Goal: Task Accomplishment & Management: Complete application form

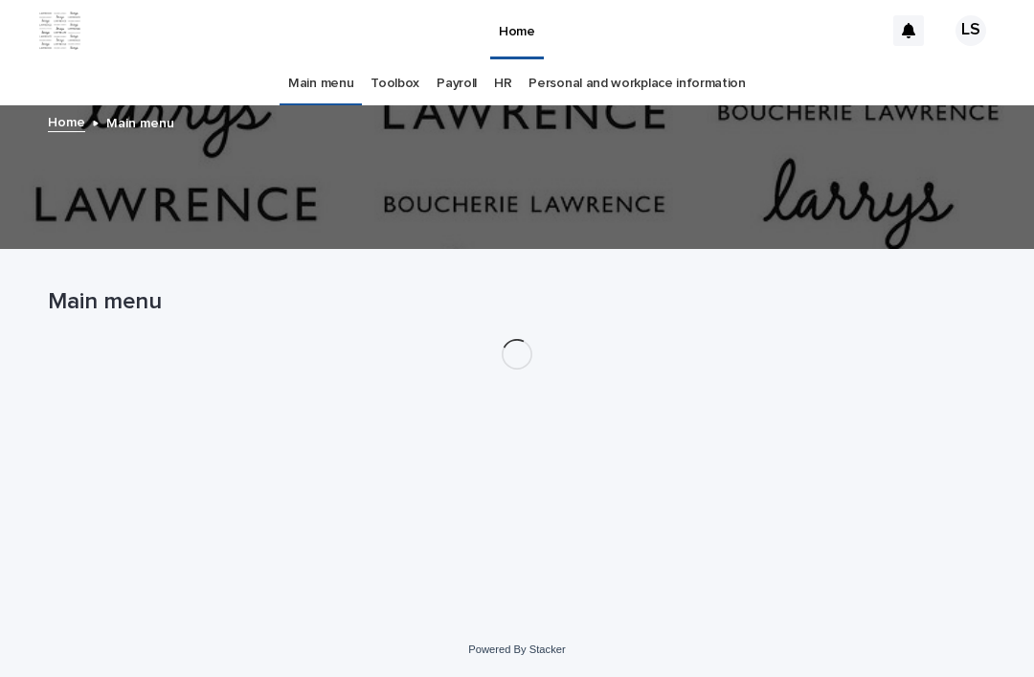
scroll to position [61, 0]
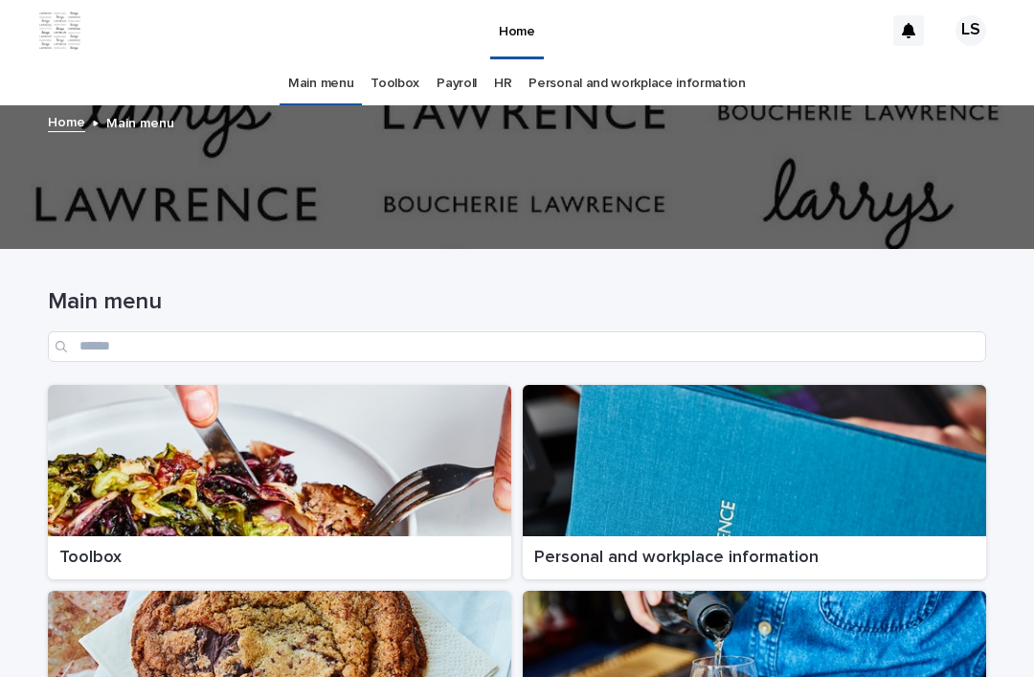
click at [144, 385] on div at bounding box center [279, 460] width 463 height 151
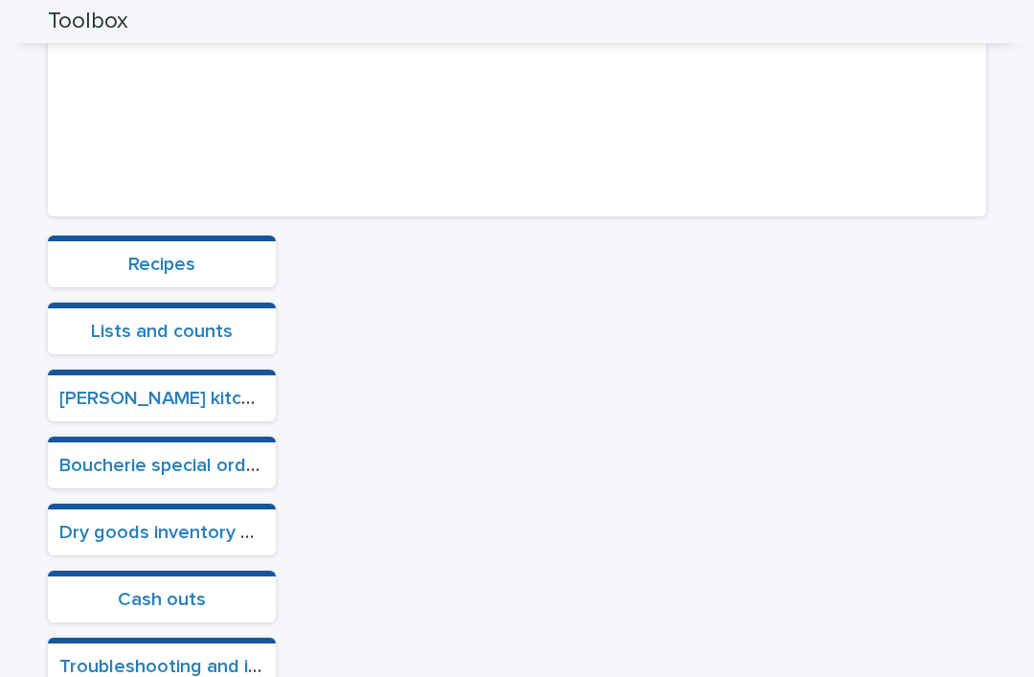
scroll to position [410, 0]
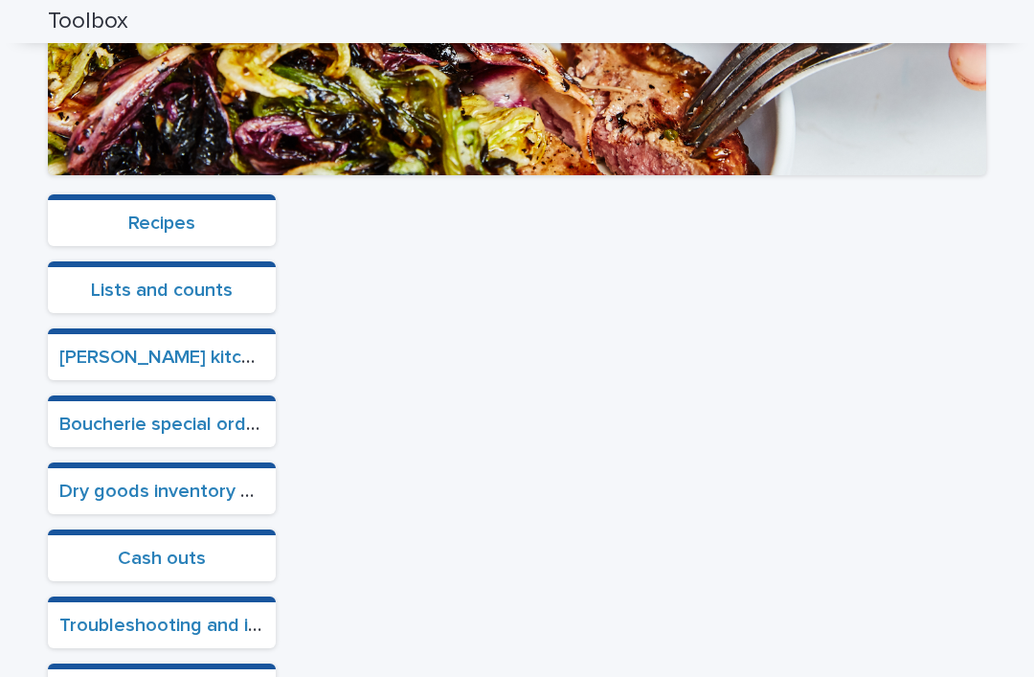
click at [140, 549] on link "Cash outs" at bounding box center [162, 558] width 88 height 19
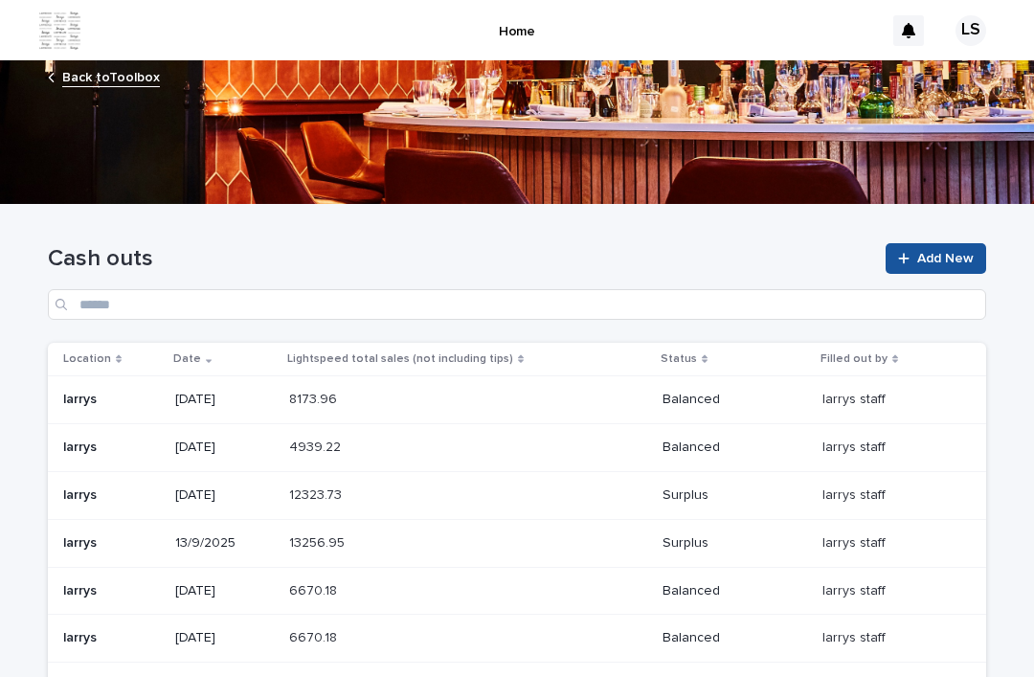
click at [907, 252] on icon at bounding box center [903, 258] width 11 height 13
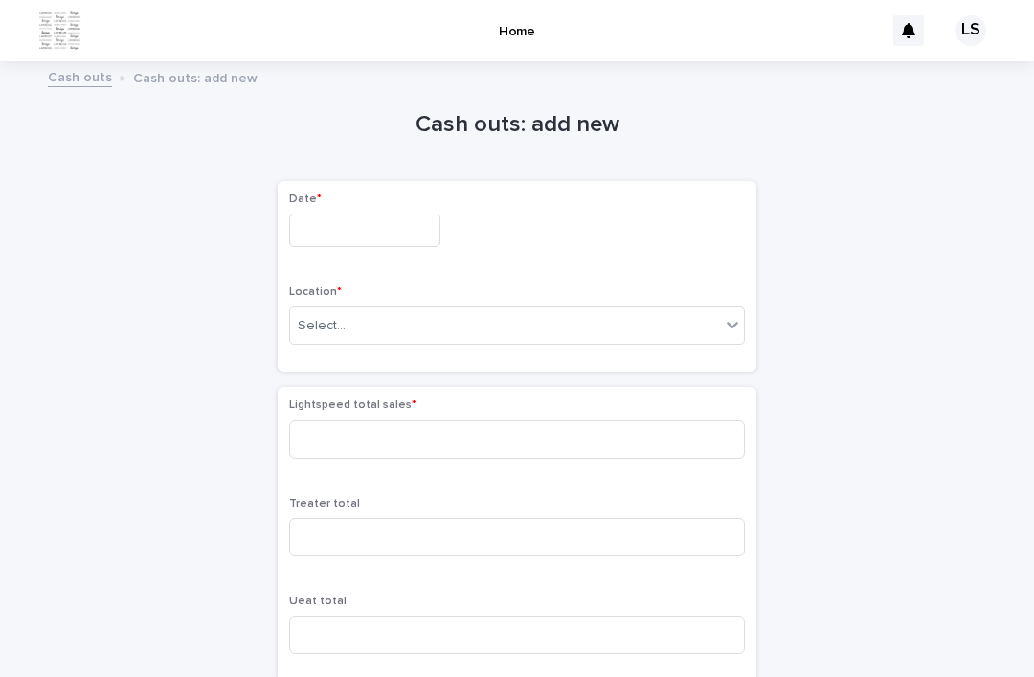
click at [328, 213] on input "text" at bounding box center [364, 230] width 151 height 34
click at [314, 213] on input "text" at bounding box center [364, 230] width 151 height 34
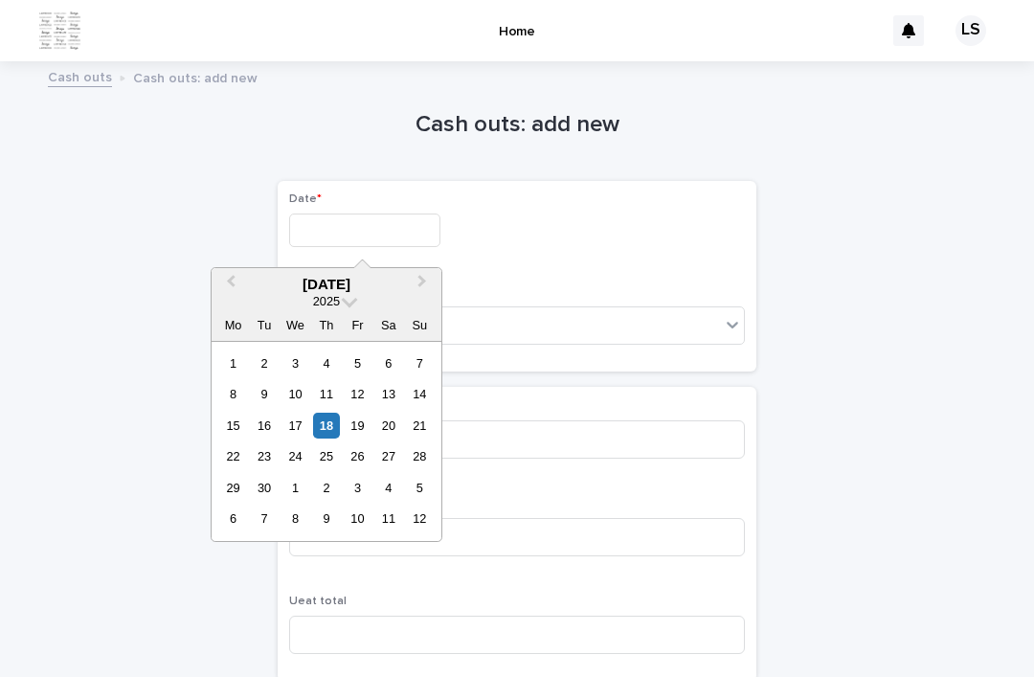
click at [335, 413] on div "18" at bounding box center [326, 426] width 26 height 26
type input "*********"
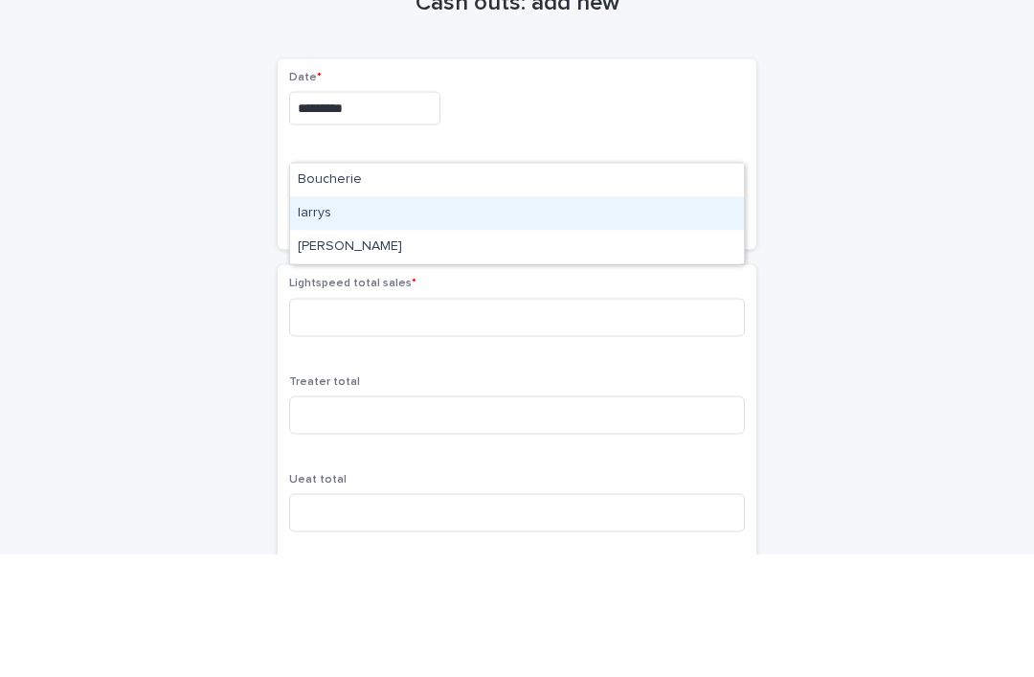
click at [321, 319] on div "larrys" at bounding box center [517, 336] width 454 height 34
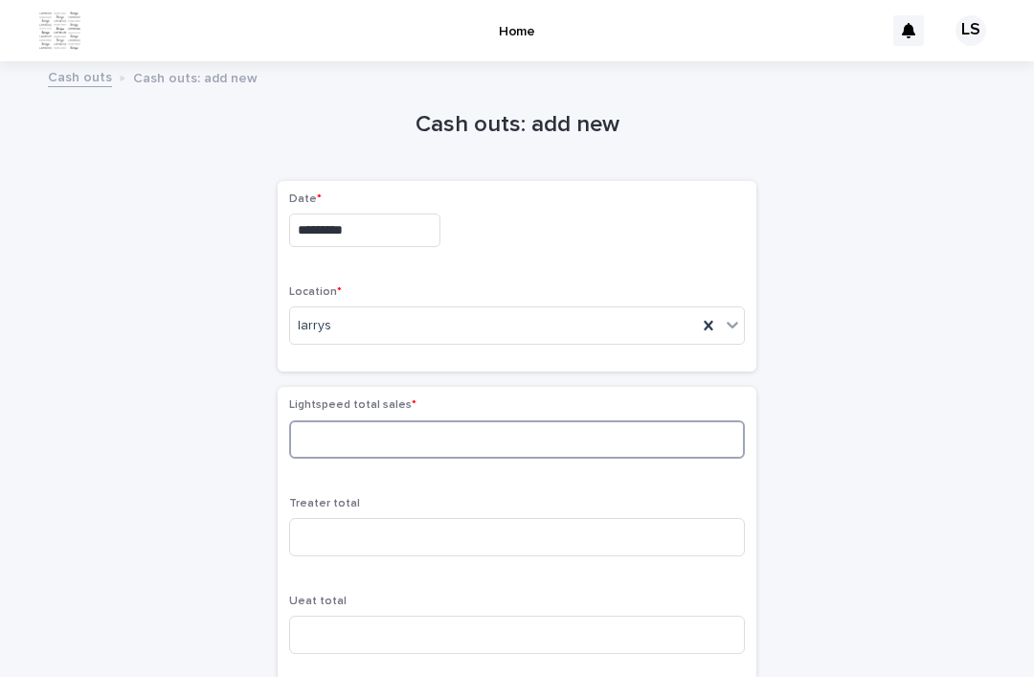
click at [324, 420] on input at bounding box center [517, 439] width 456 height 38
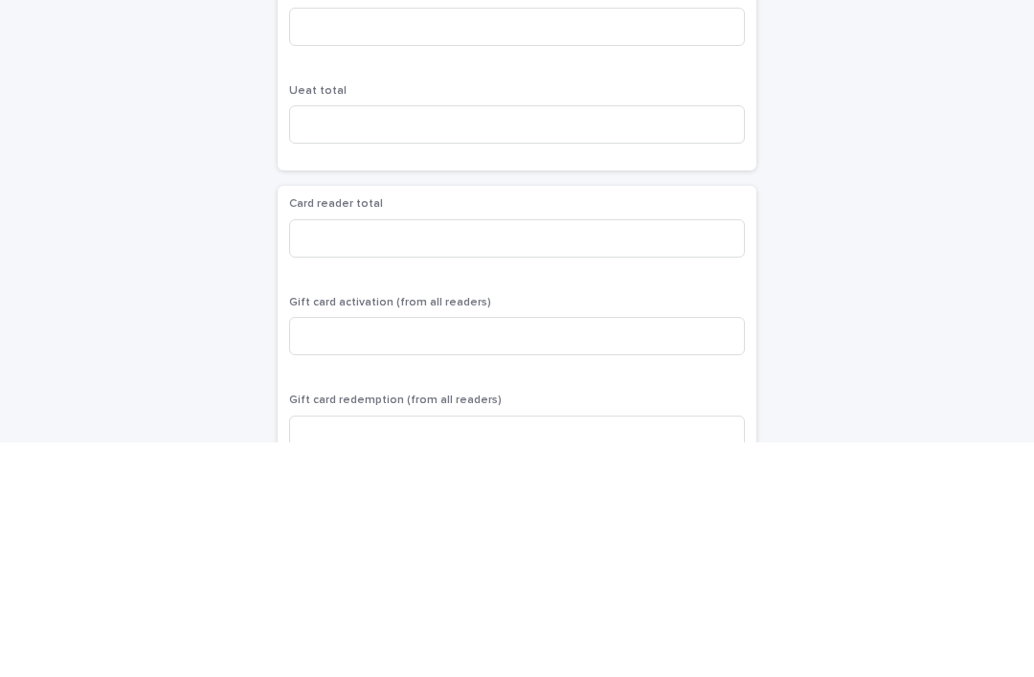
scroll to position [274, 0]
type input "*******"
click at [302, 456] on input at bounding box center [517, 475] width 456 height 38
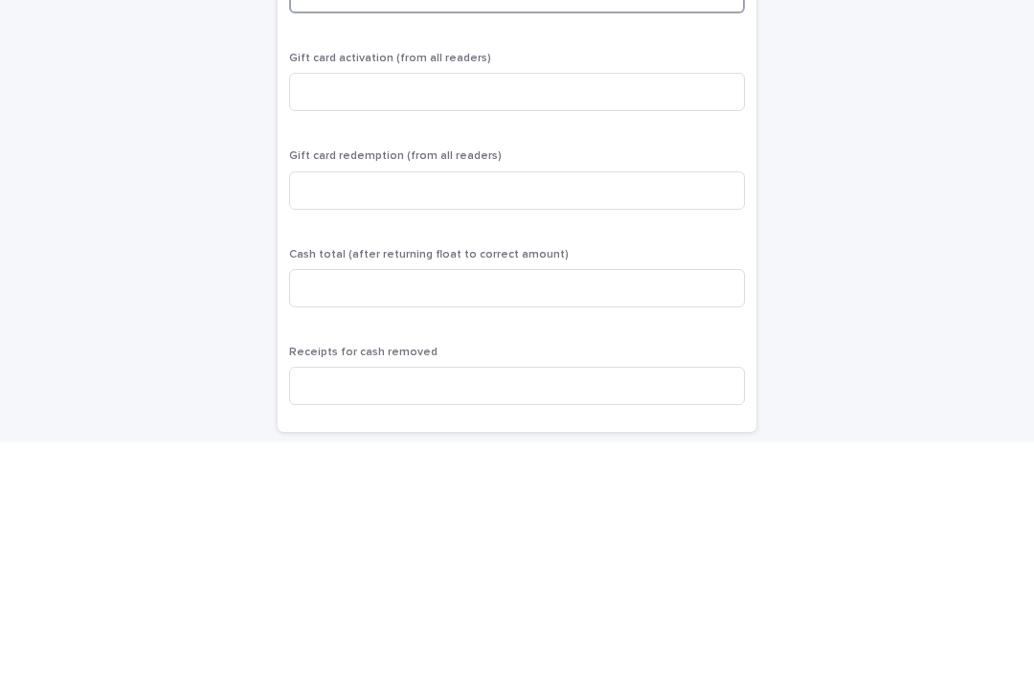
scroll to position [528, 0]
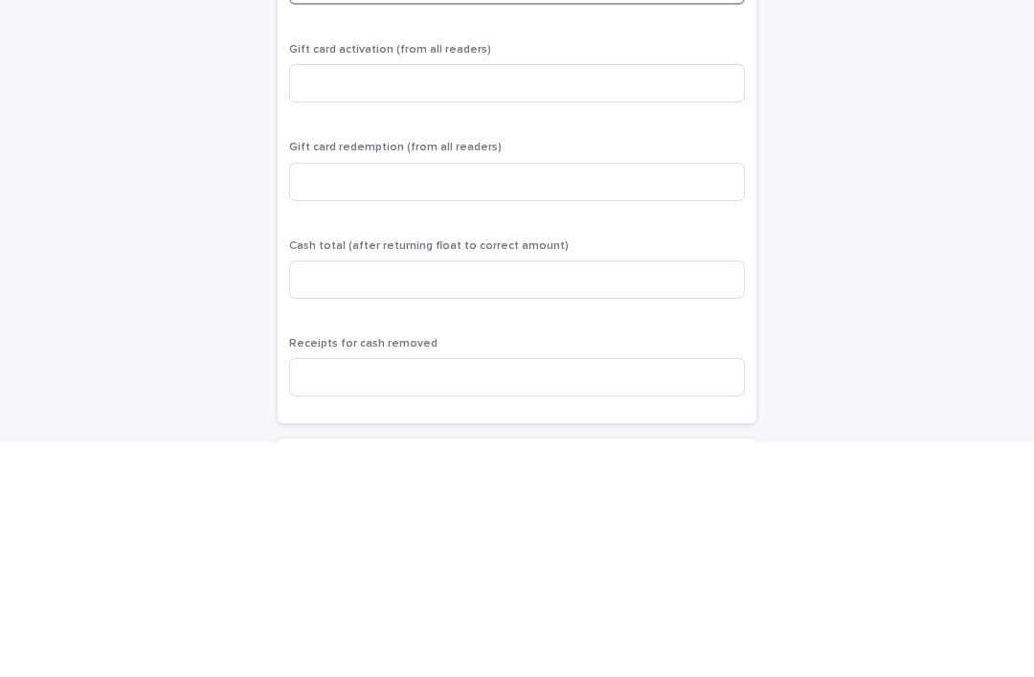
type input "*******"
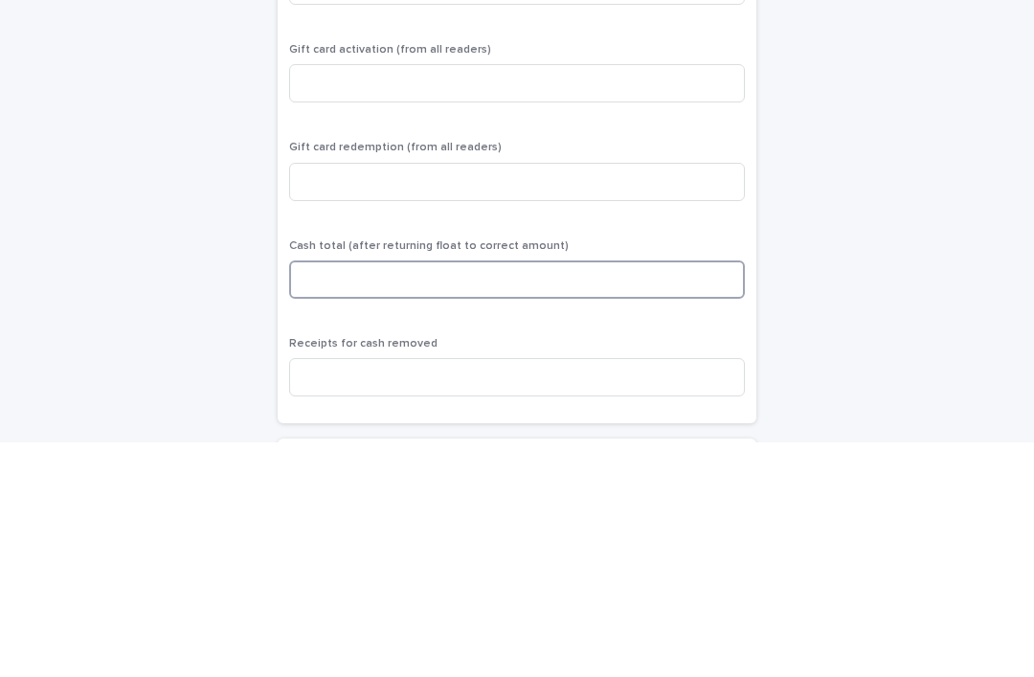
click at [312, 495] on input at bounding box center [517, 514] width 456 height 38
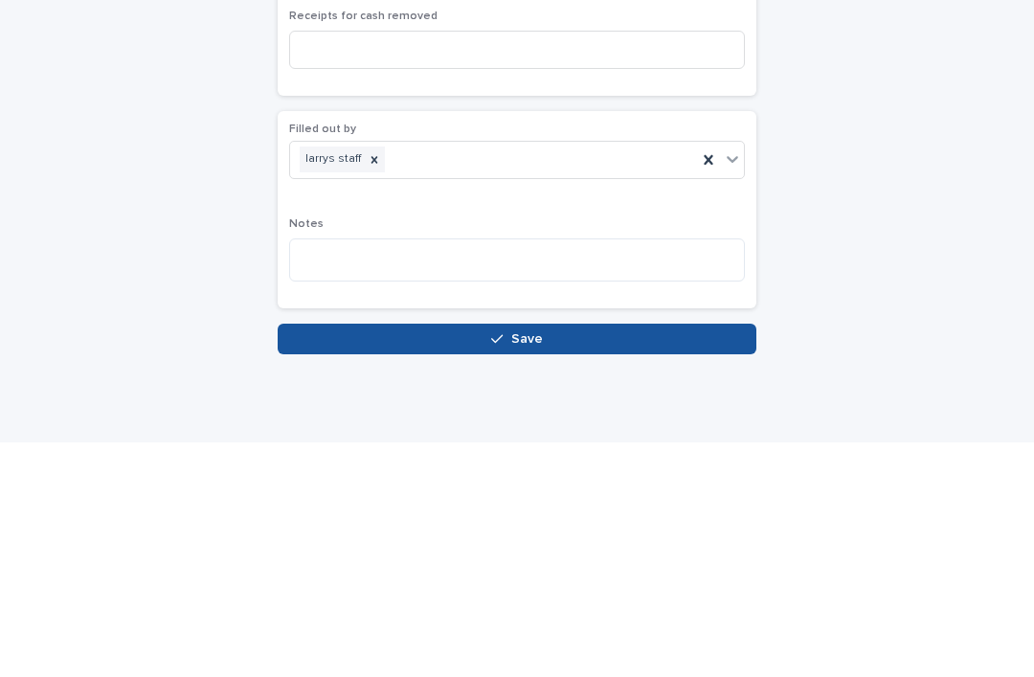
scroll to position [853, 0]
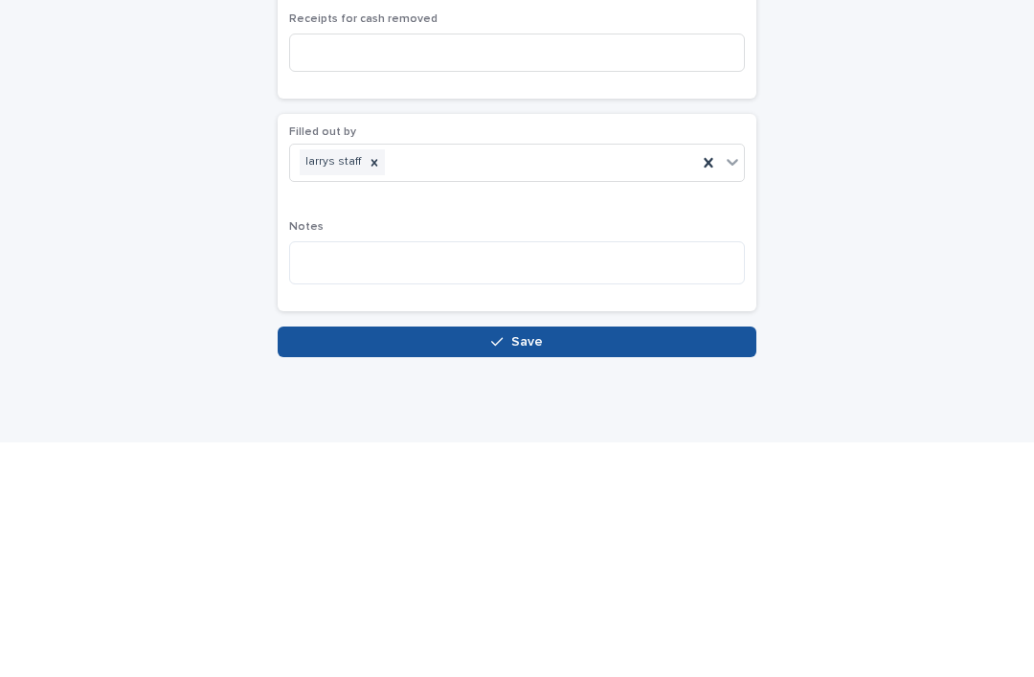
type input "******"
click at [310, 561] on button "Save" at bounding box center [517, 576] width 479 height 31
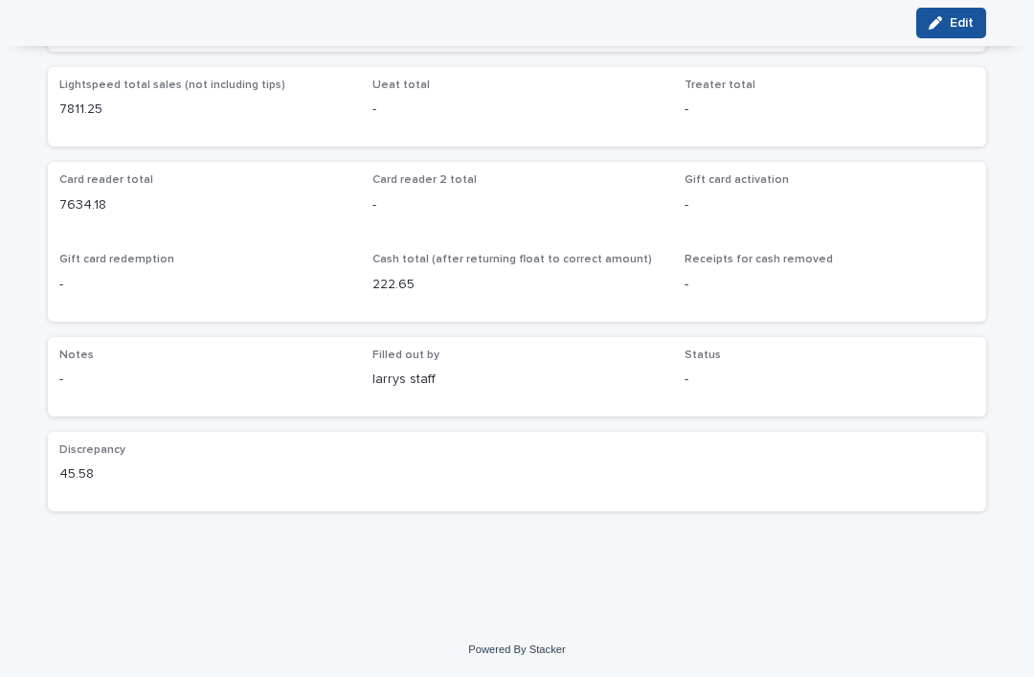
scroll to position [133, 0]
